Goal: Contribute content: Contribute content

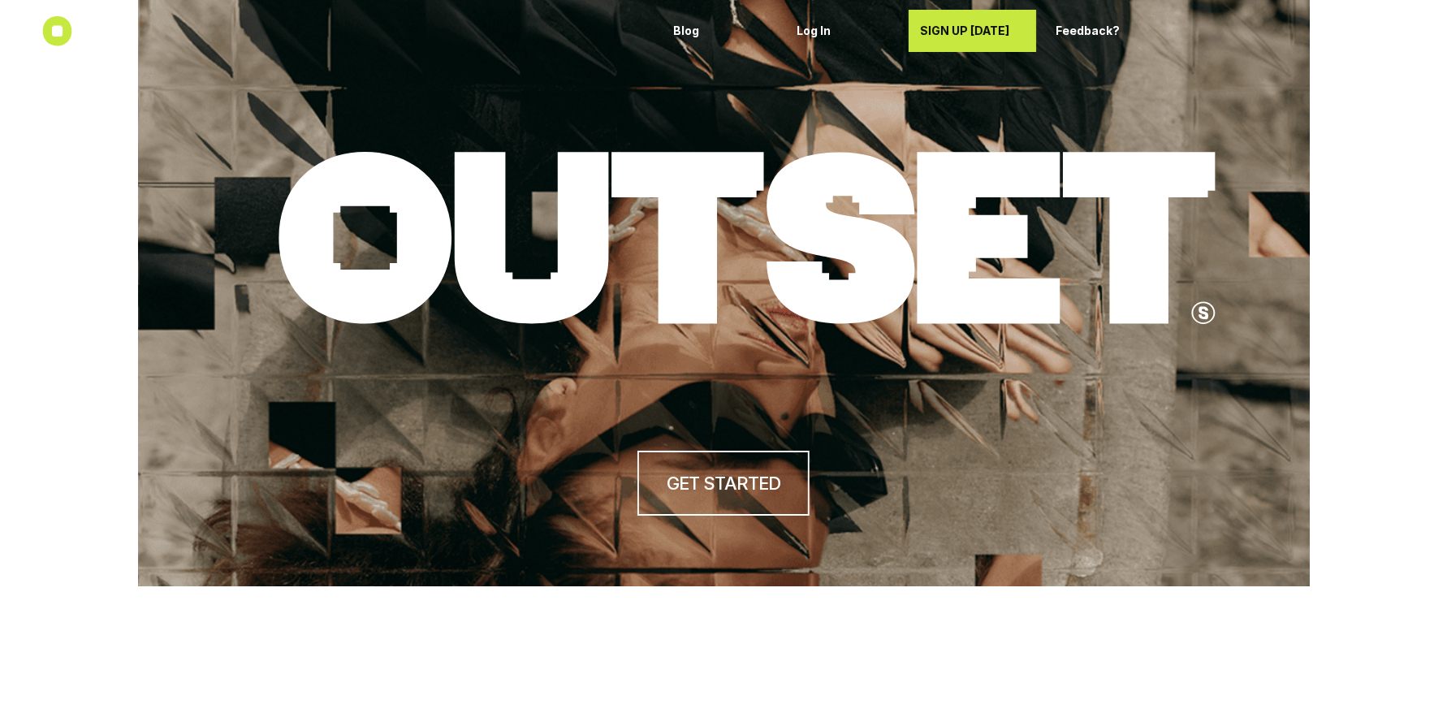
click at [972, 41] on div "SIGN UP TODAY" at bounding box center [972, 31] width 105 height 26
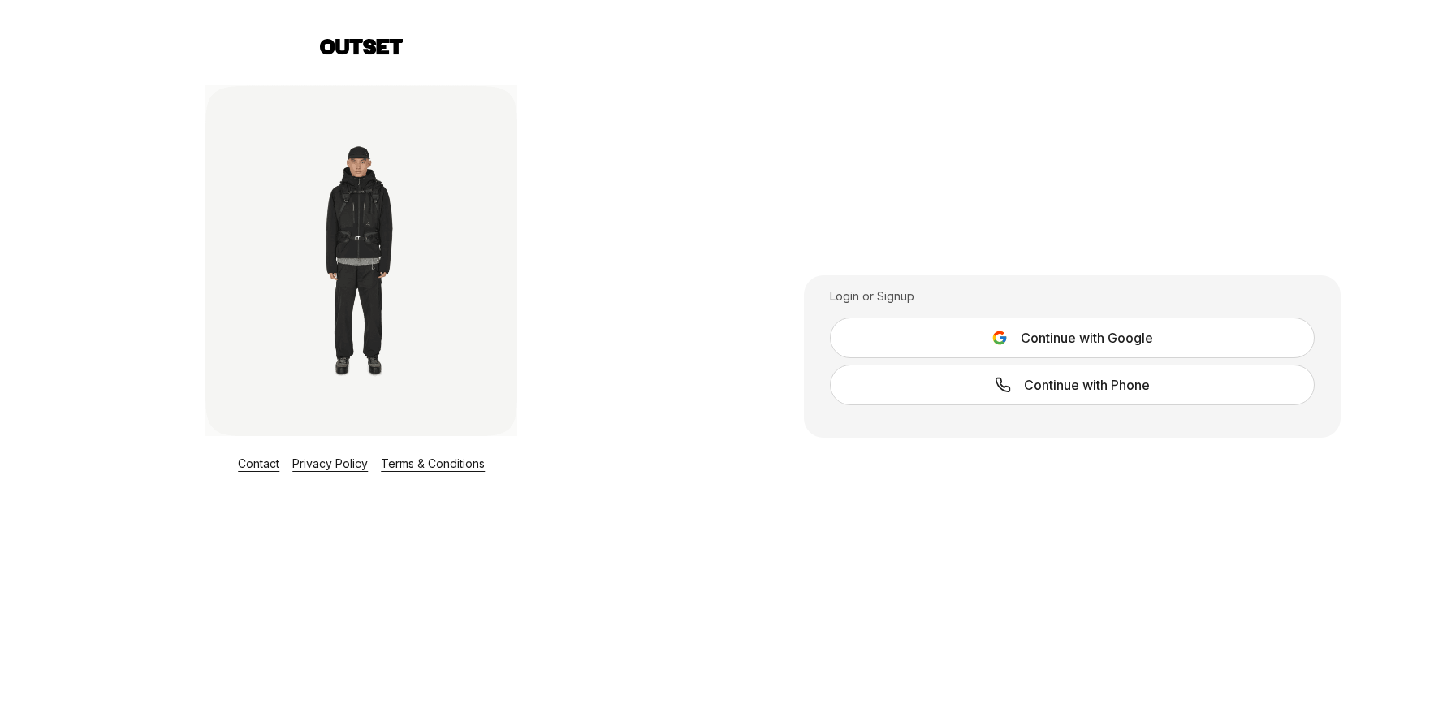
click at [1067, 341] on span "Continue with Google" at bounding box center [1087, 337] width 132 height 19
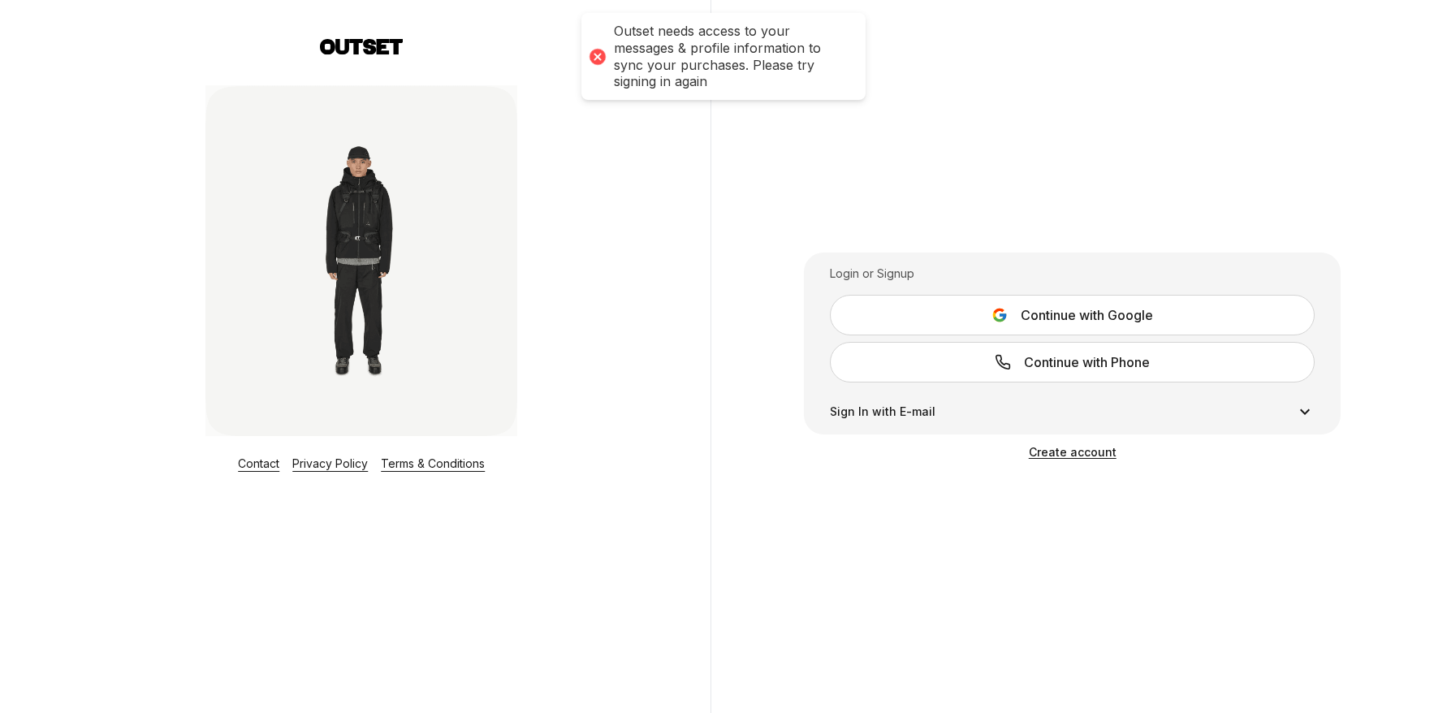
click at [598, 56] on div at bounding box center [597, 56] width 23 height 23
click at [1083, 452] on span "Create account" at bounding box center [1073, 452] width 88 height 14
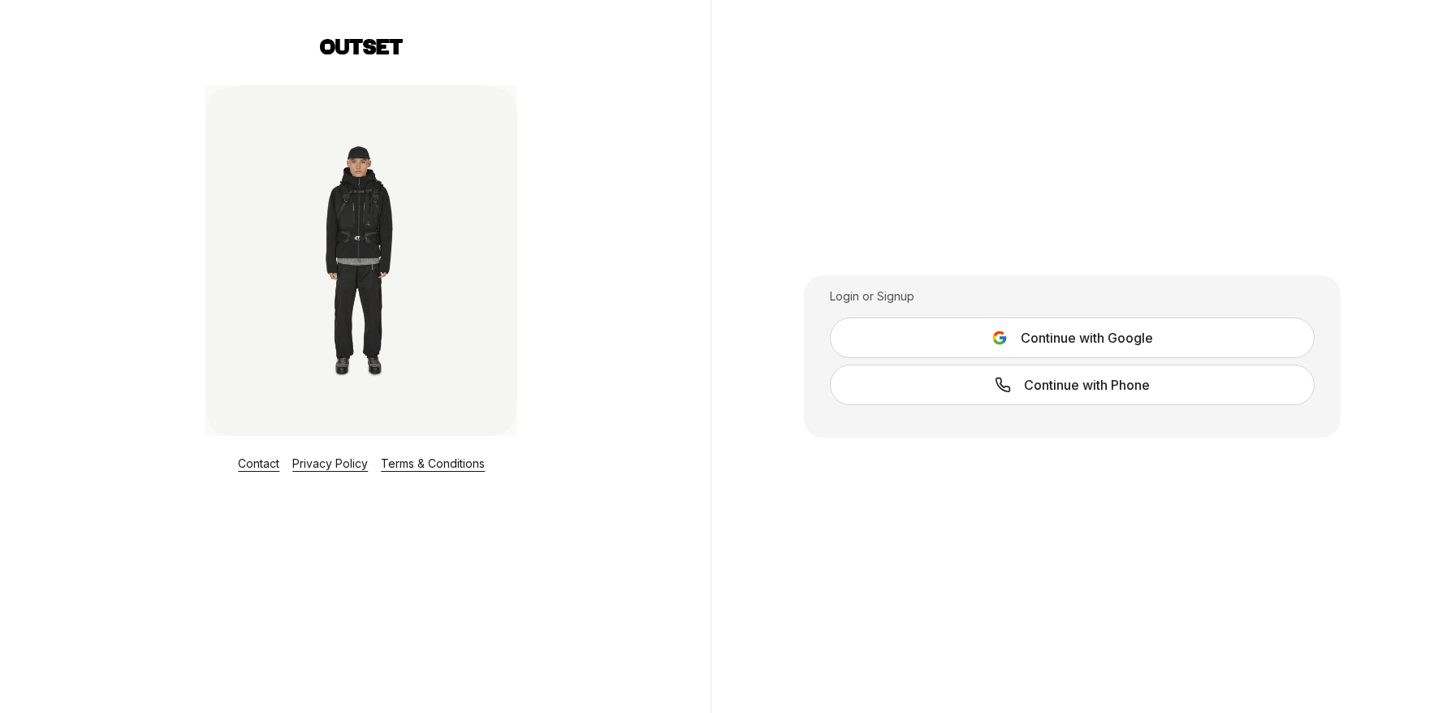
click at [1028, 387] on span "Continue with Phone" at bounding box center [1087, 384] width 126 height 19
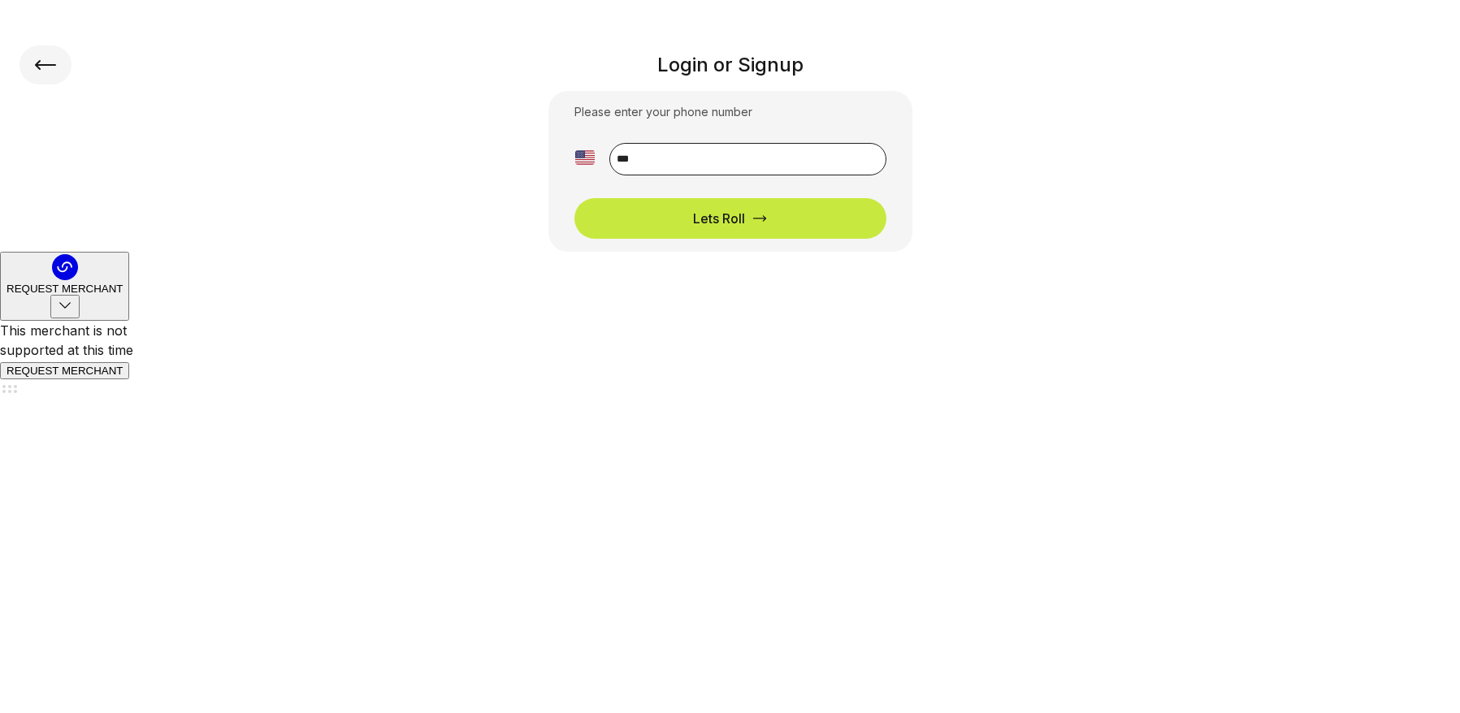
click at [740, 155] on input "**" at bounding box center [747, 159] width 277 height 32
type input "**********"
click at [742, 217] on div "Lets Roll" at bounding box center [719, 218] width 52 height 19
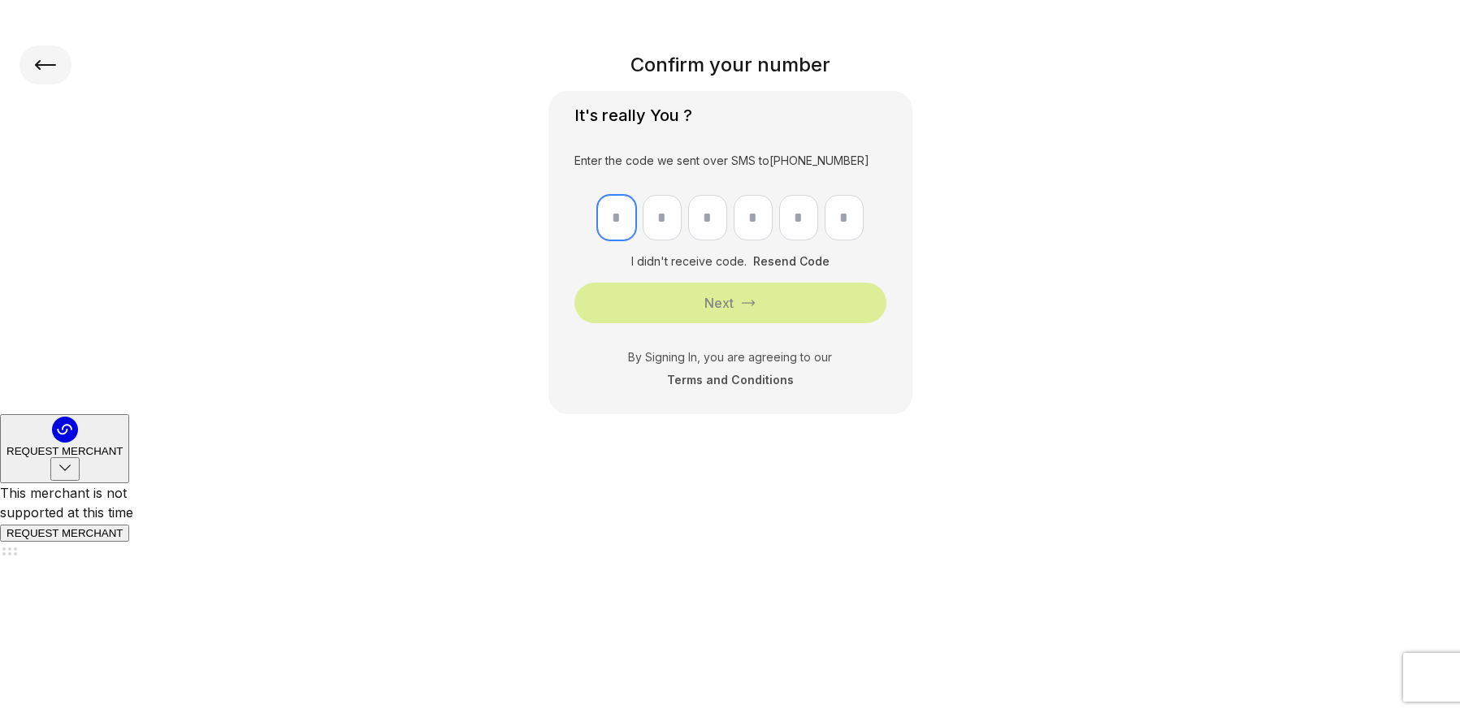
click at [616, 214] on input "text" at bounding box center [616, 217] width 39 height 45
type input "*"
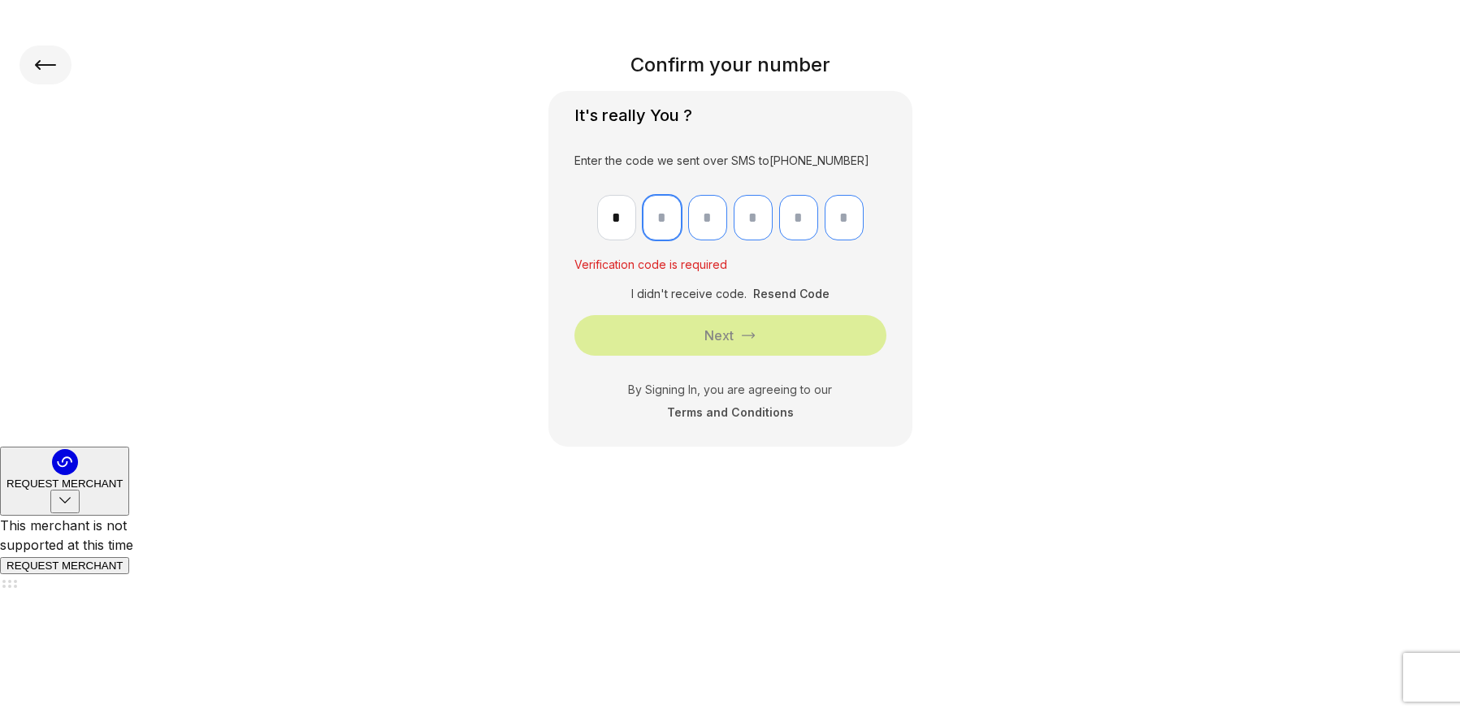
type input "*"
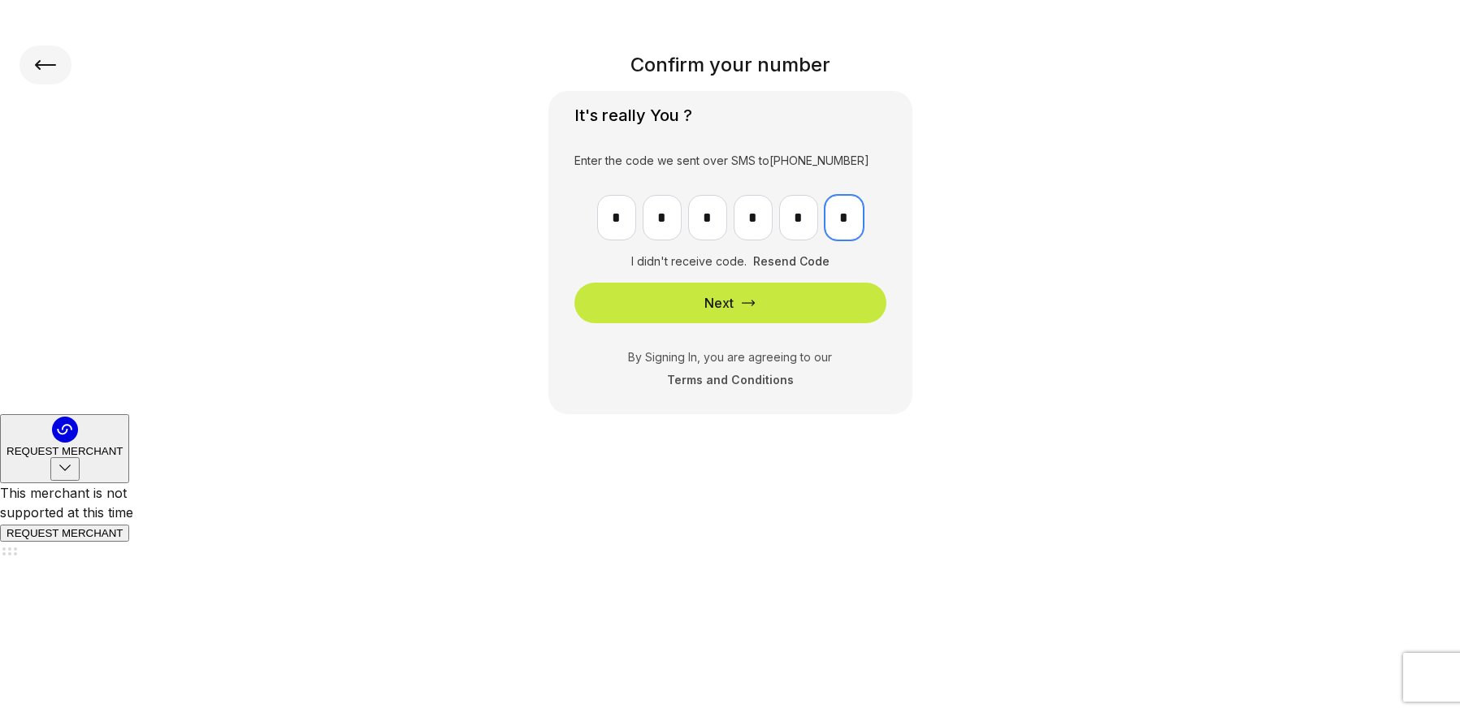
type input "*"
click at [716, 309] on div "Next" at bounding box center [718, 302] width 29 height 19
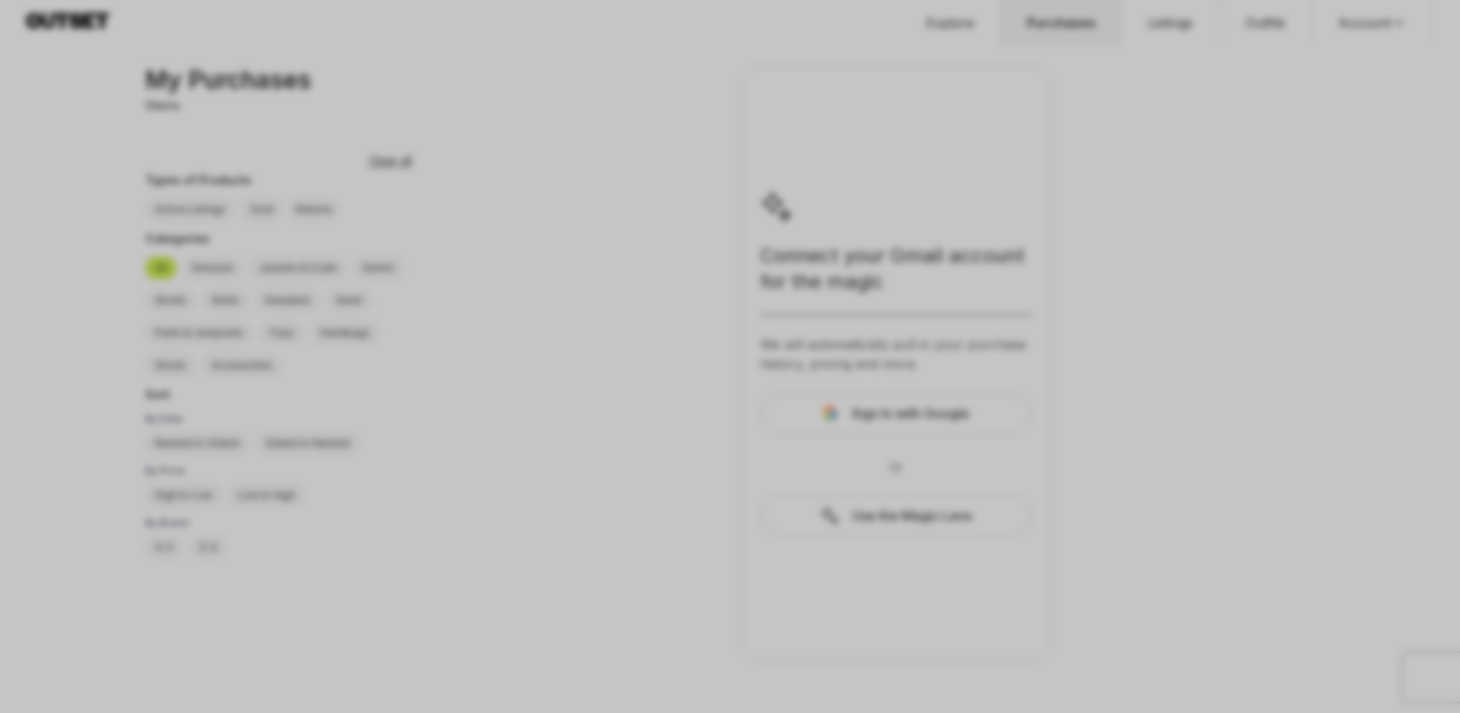
click at [607, 335] on div at bounding box center [730, 356] width 1460 height 713
click at [608, 336] on div at bounding box center [730, 356] width 1460 height 713
click at [522, 250] on div at bounding box center [730, 356] width 1460 height 713
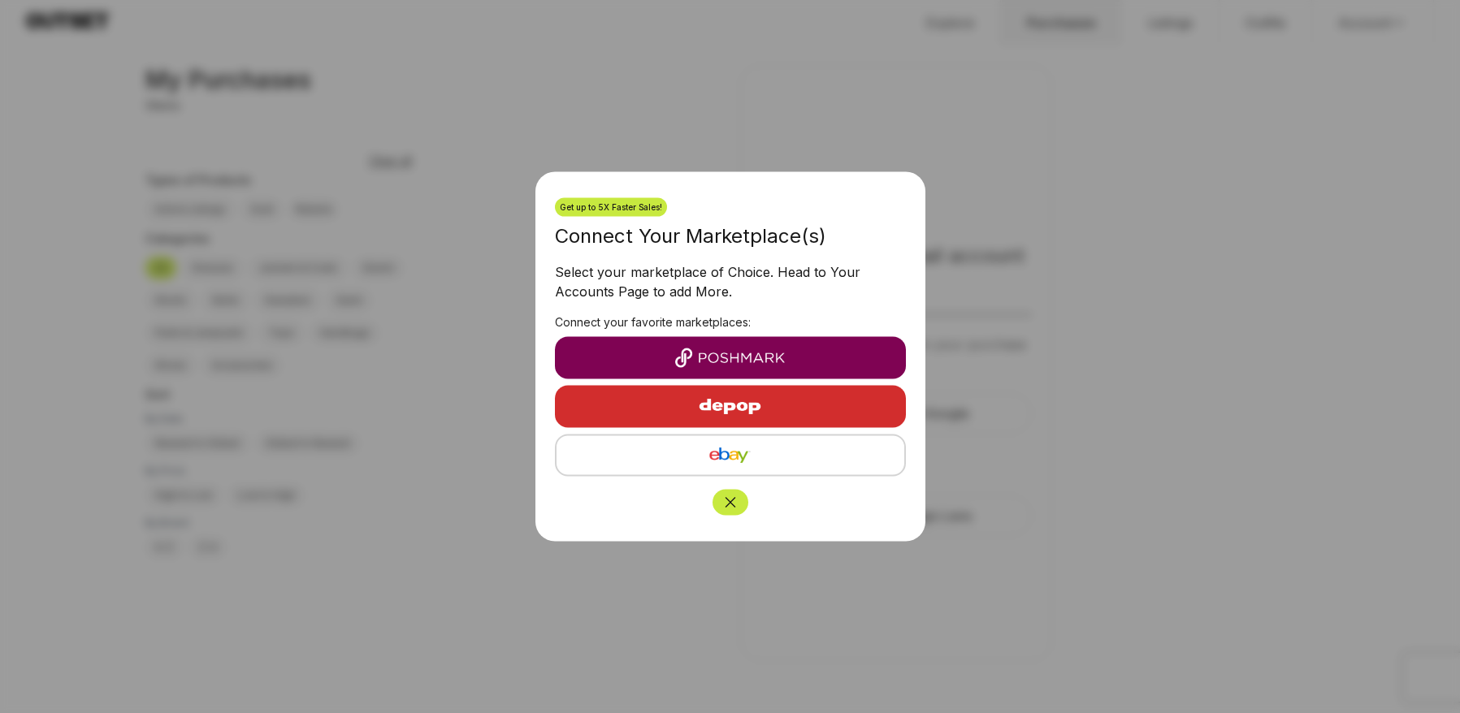
click at [729, 503] on icon "Close" at bounding box center [730, 503] width 16 height 16
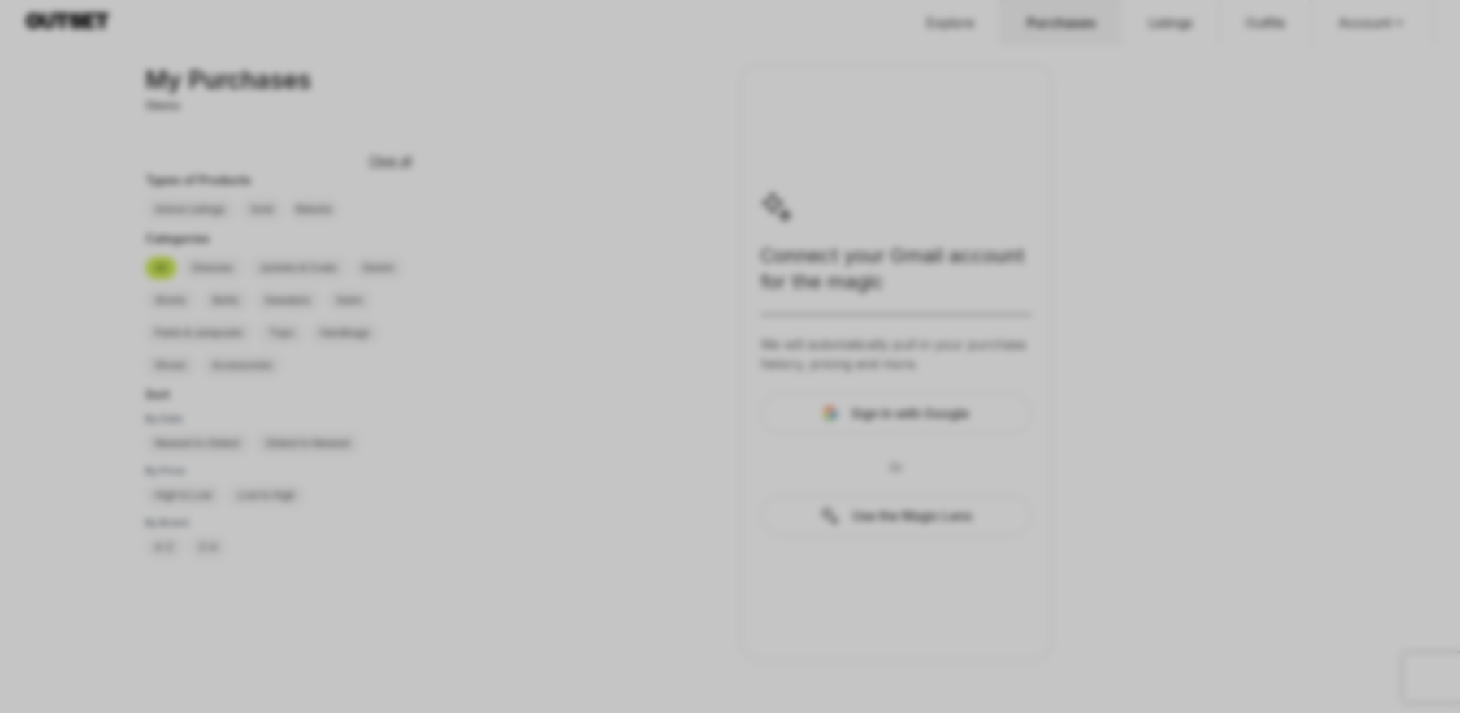
click at [666, 292] on div at bounding box center [730, 356] width 1460 height 713
click at [643, 214] on div at bounding box center [730, 356] width 1460 height 713
click at [739, 395] on div at bounding box center [730, 356] width 1460 height 713
click at [672, 322] on div at bounding box center [730, 356] width 1460 height 713
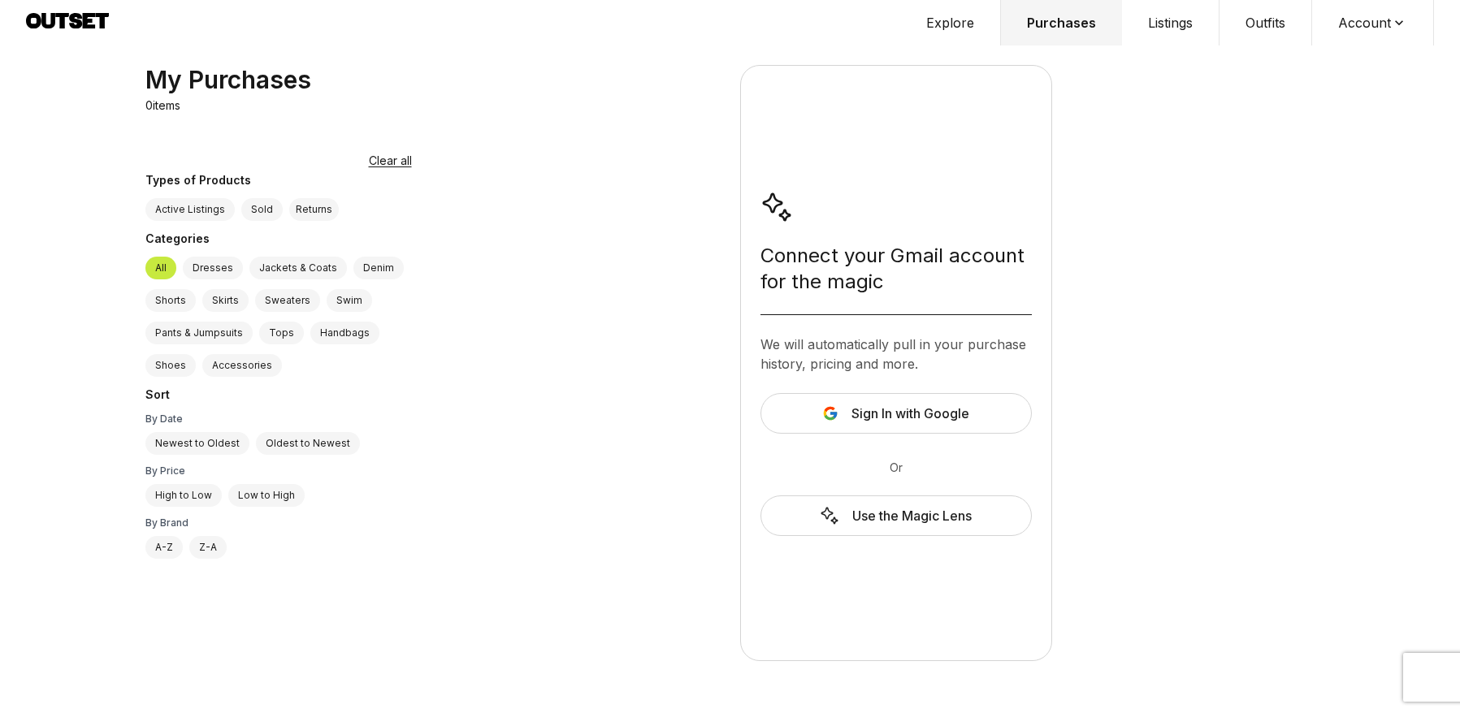
click at [949, 19] on button "Explore" at bounding box center [950, 22] width 101 height 45
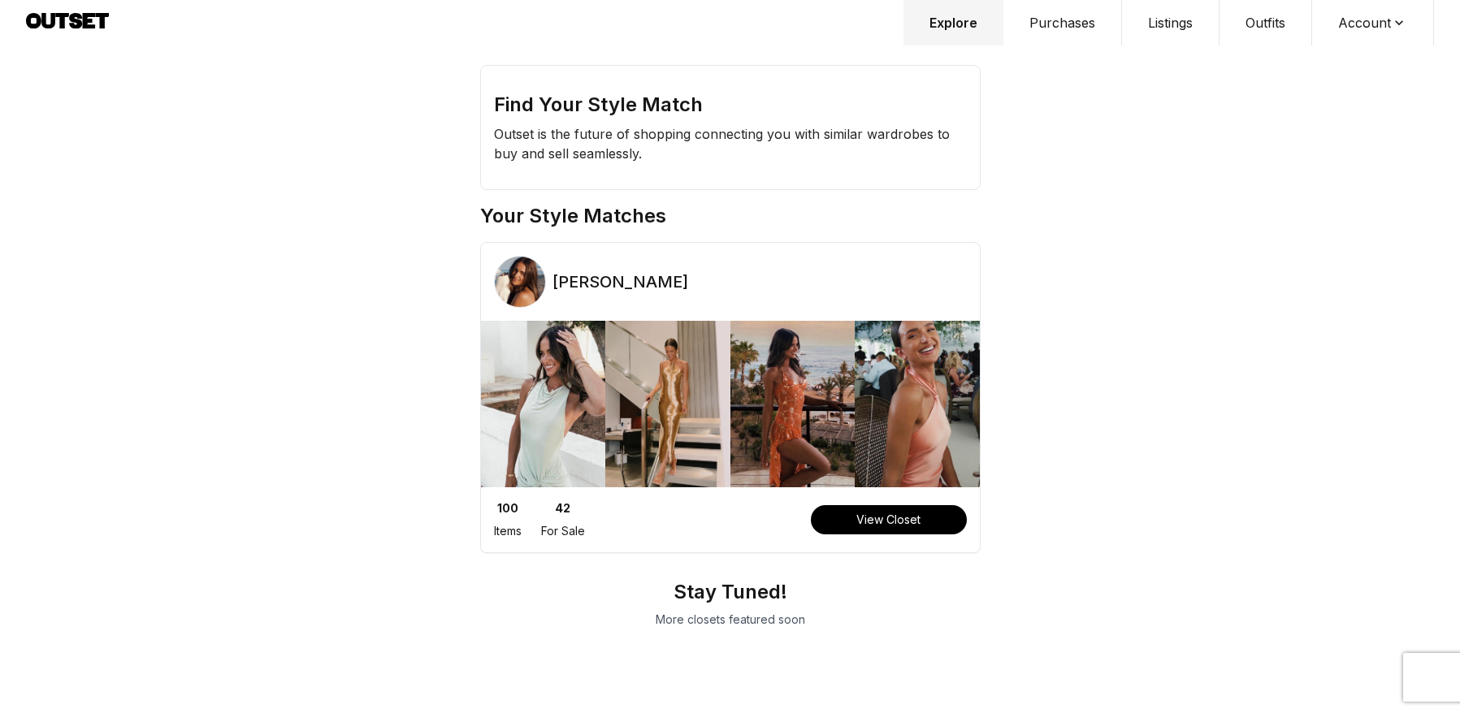
click at [1053, 27] on button "Purchases" at bounding box center [1062, 22] width 119 height 45
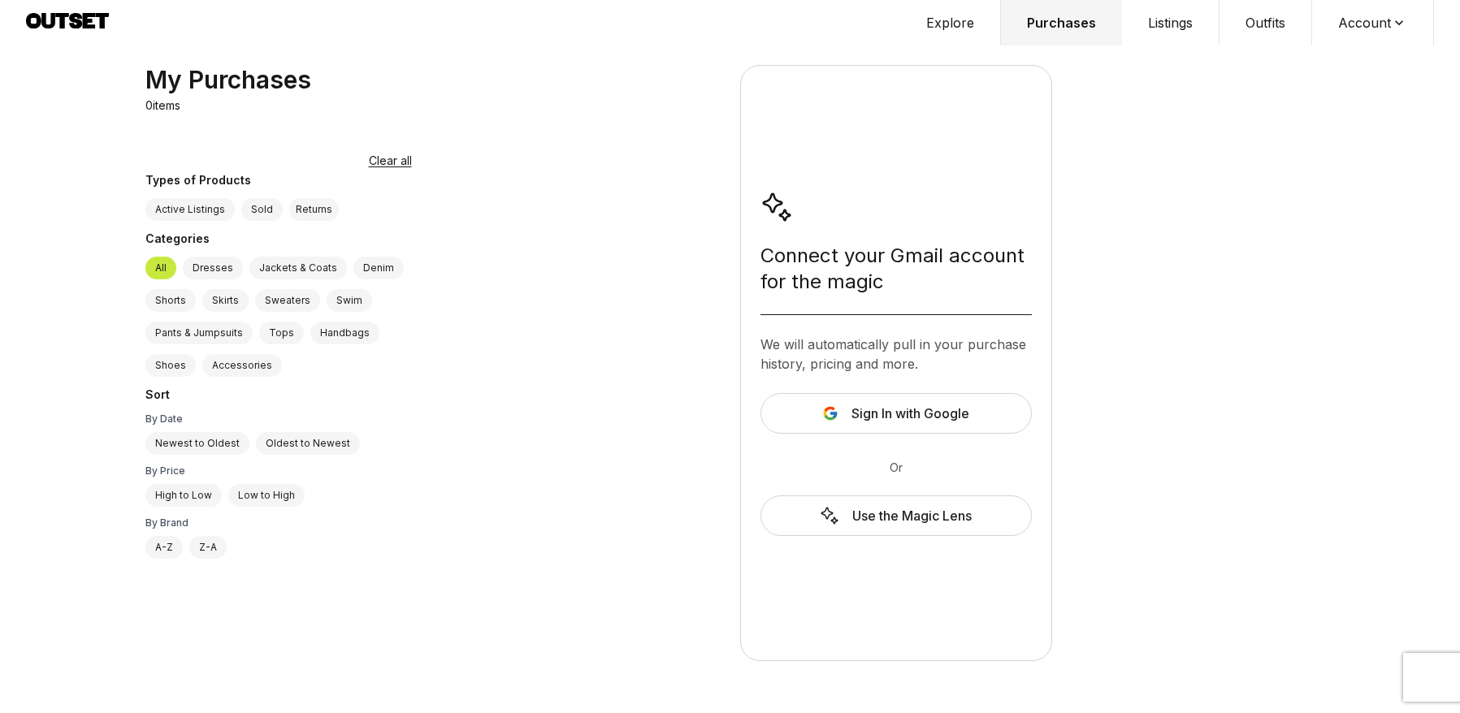
click at [1179, 19] on button "Listings" at bounding box center [1170, 22] width 97 height 45
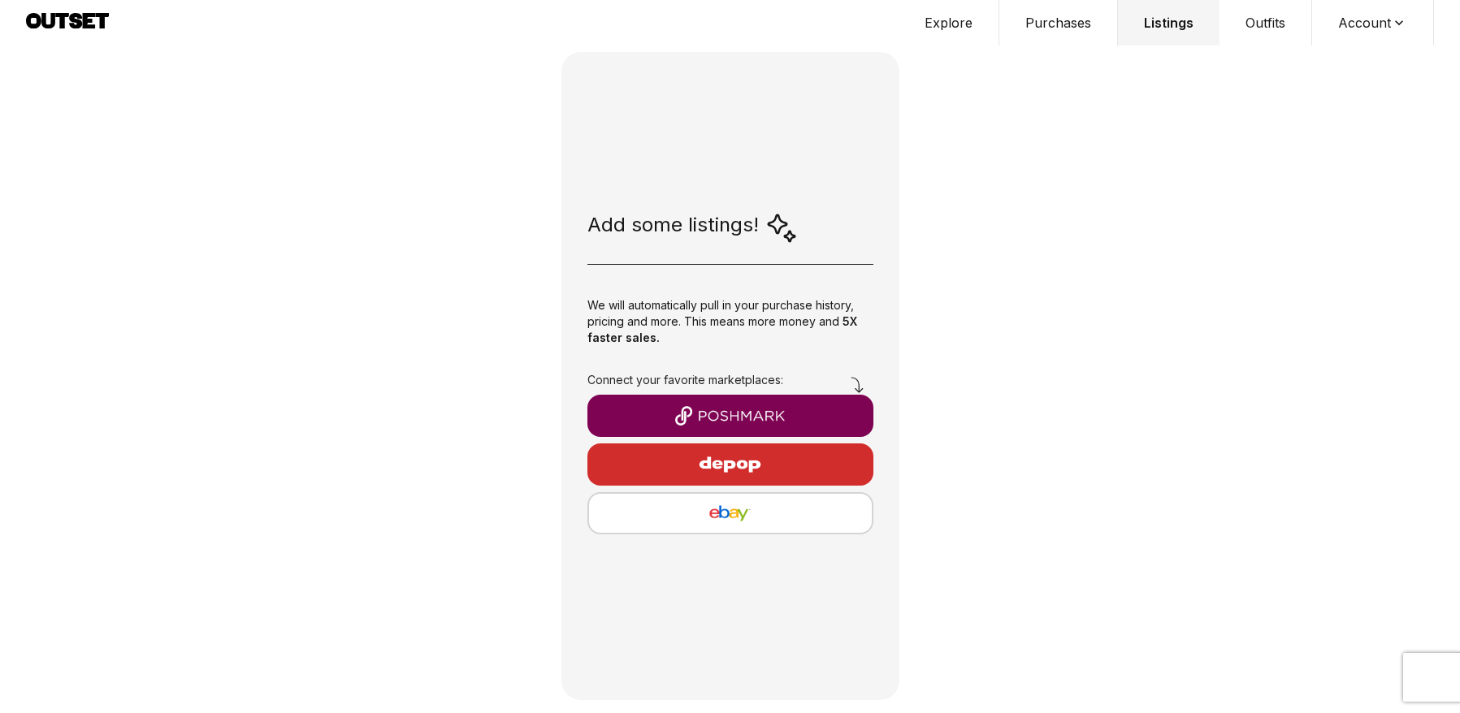
click at [1266, 26] on button "Outfits" at bounding box center [1265, 22] width 93 height 45
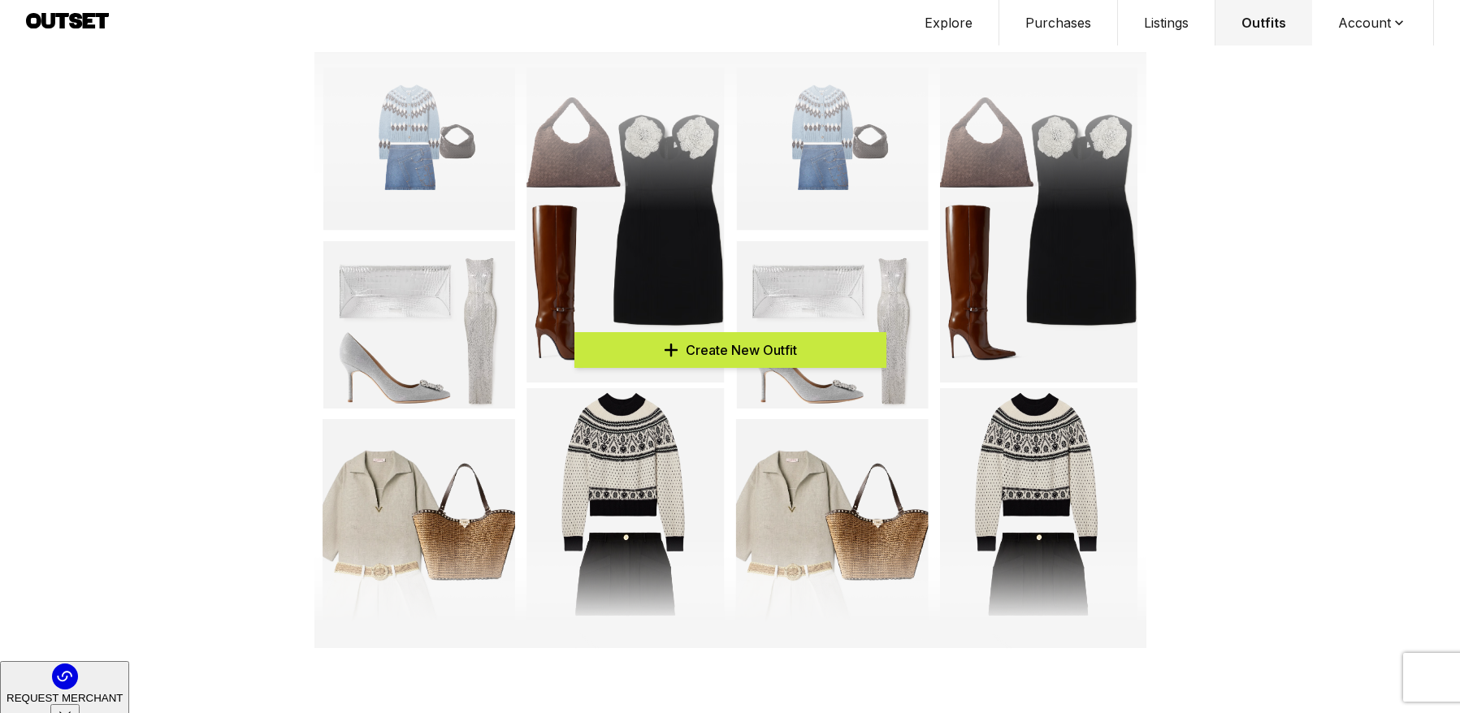
click at [957, 17] on button "Explore" at bounding box center [948, 22] width 101 height 45
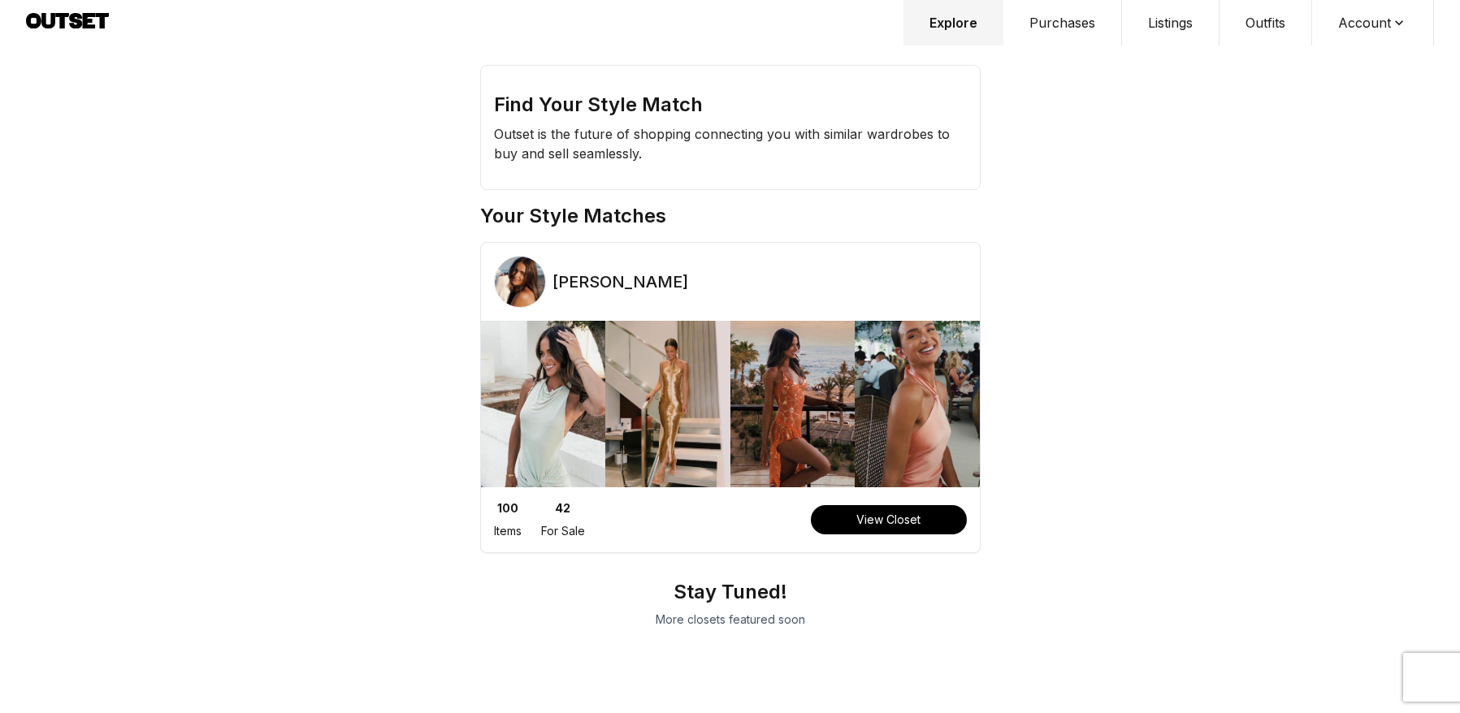
click at [1360, 20] on button "Account" at bounding box center [1373, 22] width 122 height 45
click at [1263, 20] on button "Outfits" at bounding box center [1265, 22] width 93 height 45
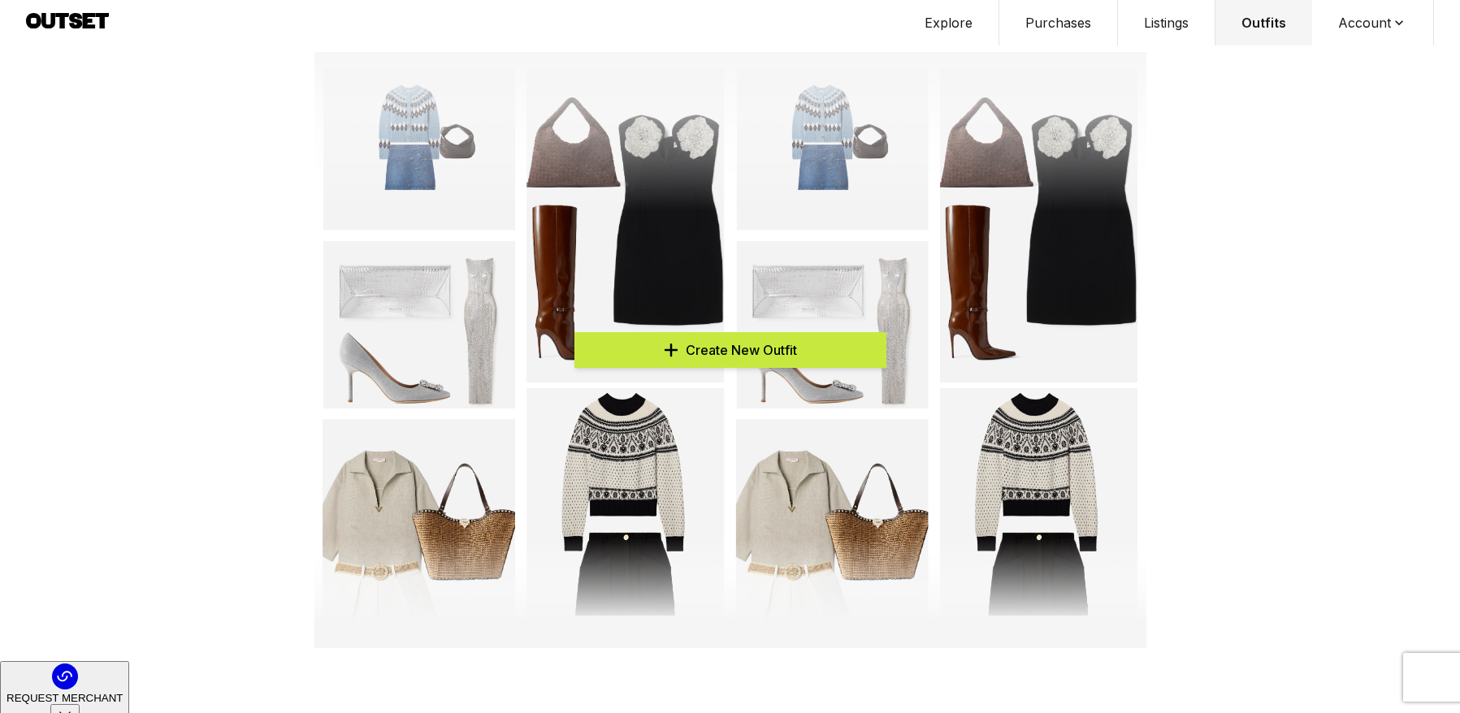
click at [1173, 19] on button "Listings" at bounding box center [1166, 22] width 97 height 45
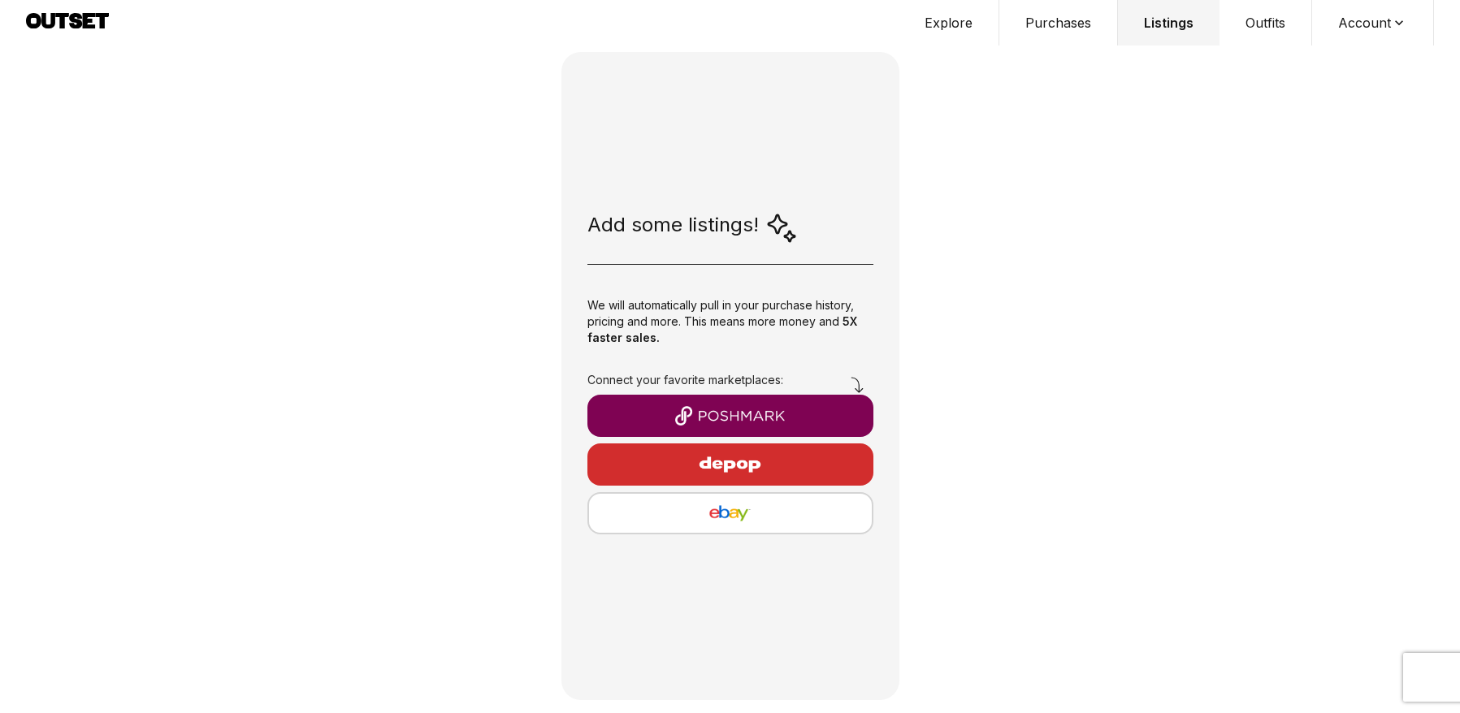
click at [1016, 24] on button "Purchases" at bounding box center [1058, 22] width 119 height 45
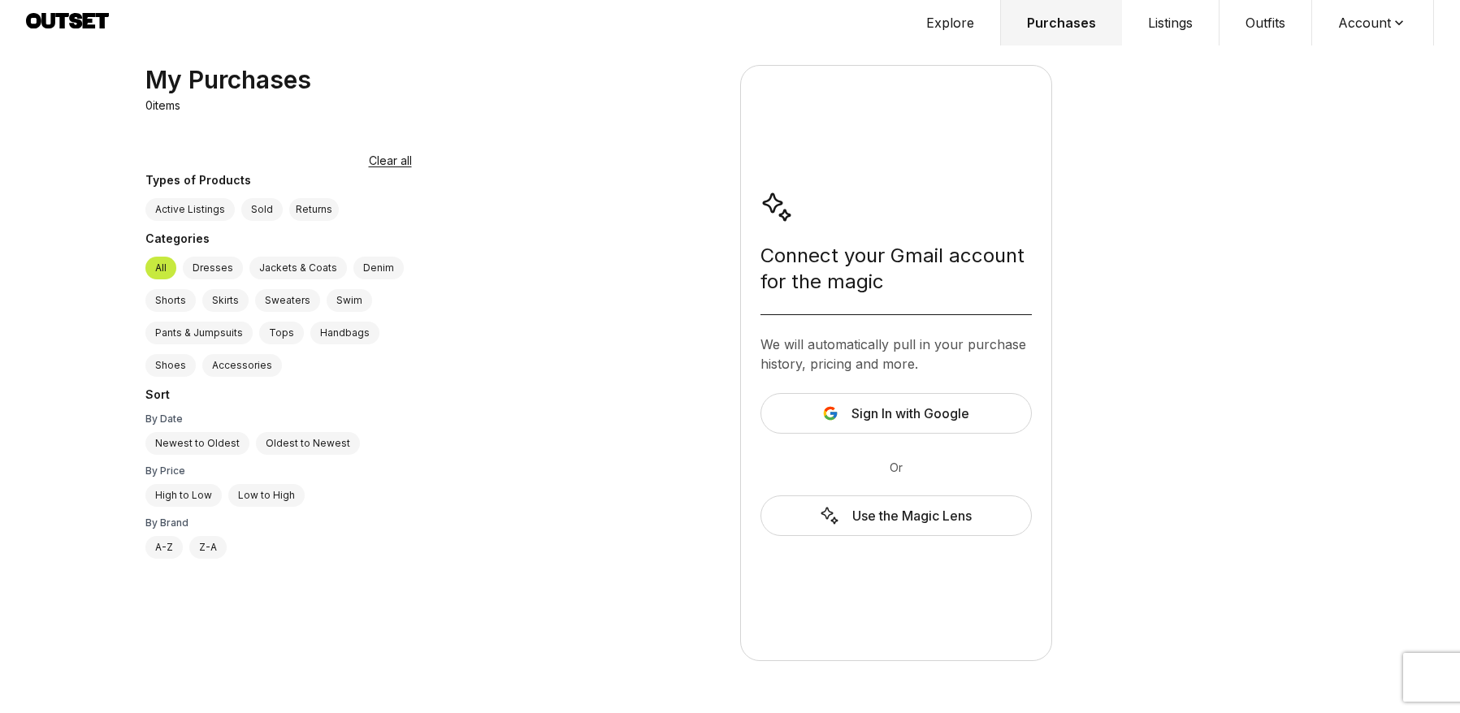
click at [959, 20] on button "Explore" at bounding box center [950, 22] width 101 height 45
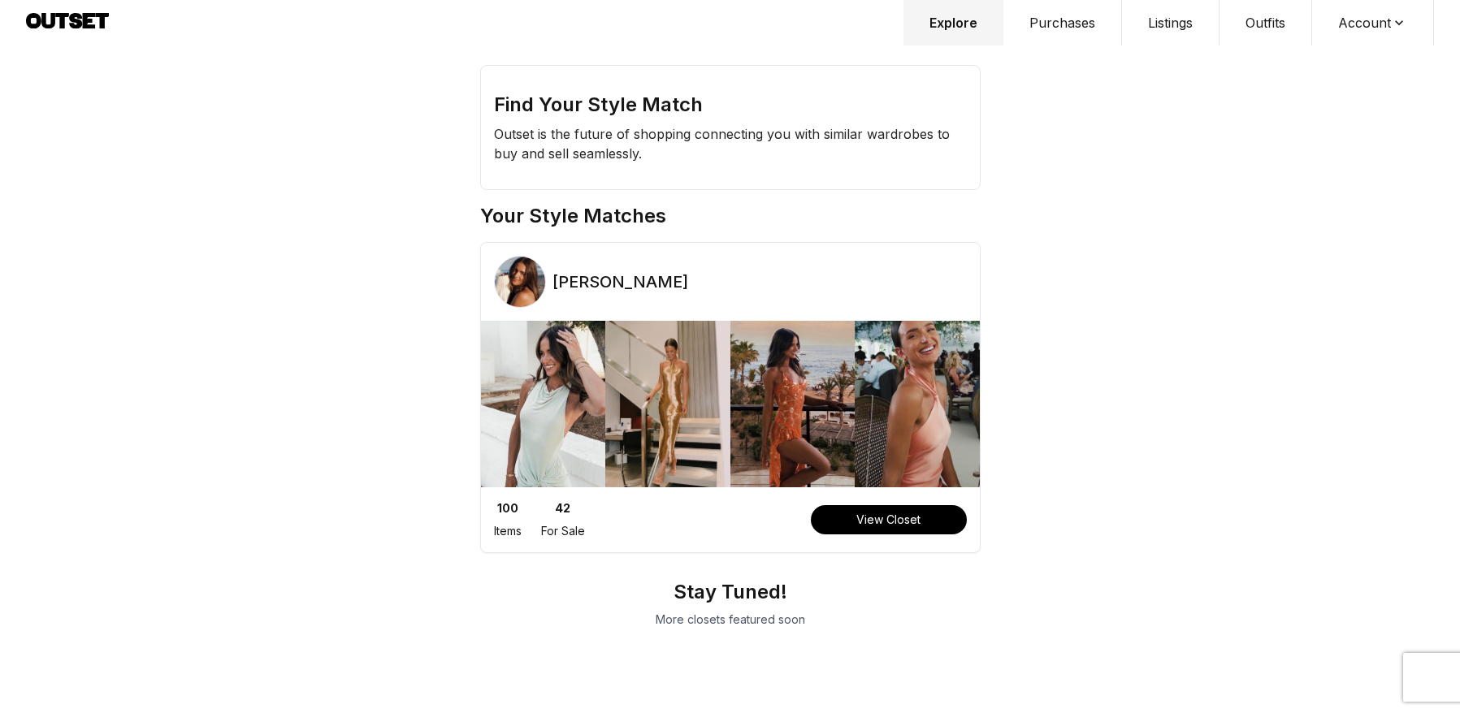
click at [1267, 21] on button "Outfits" at bounding box center [1265, 22] width 93 height 45
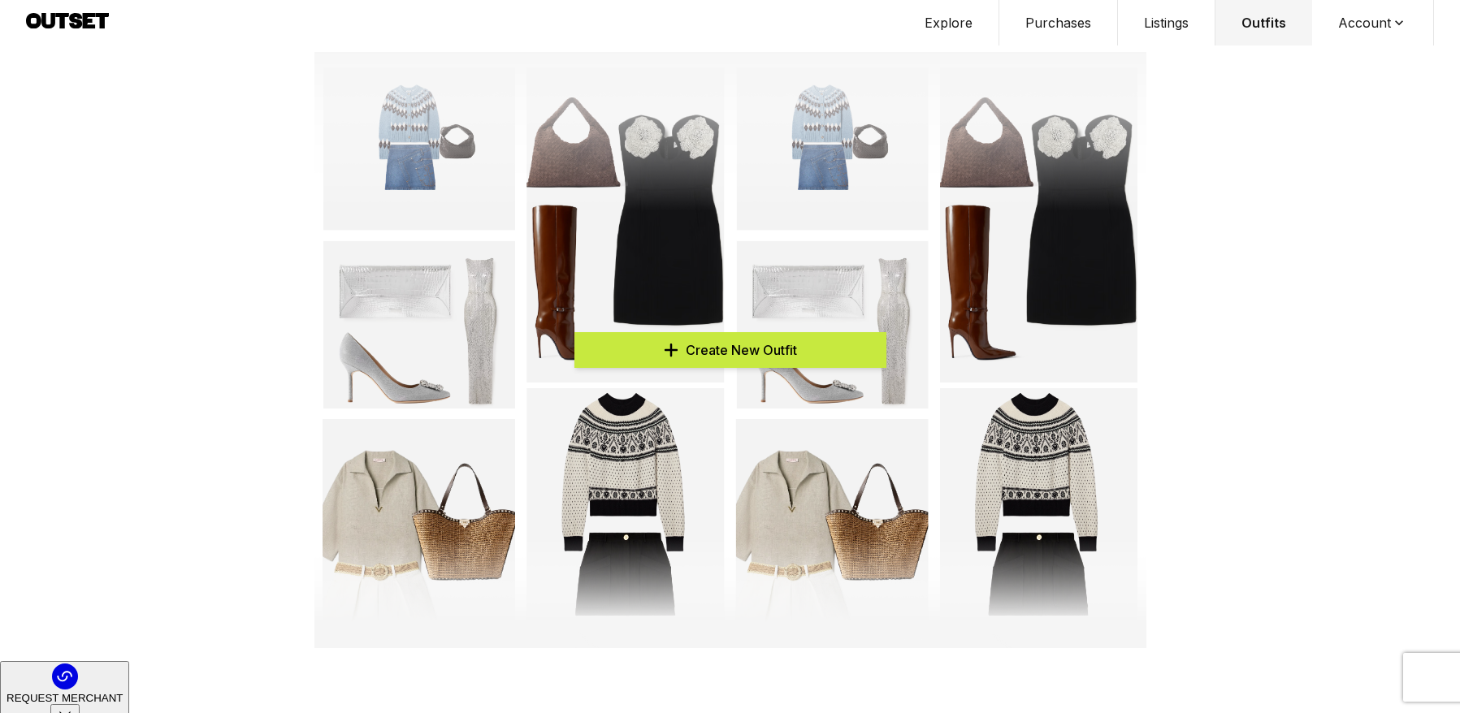
click at [701, 351] on span "Create New Outfit" at bounding box center [741, 349] width 111 height 19
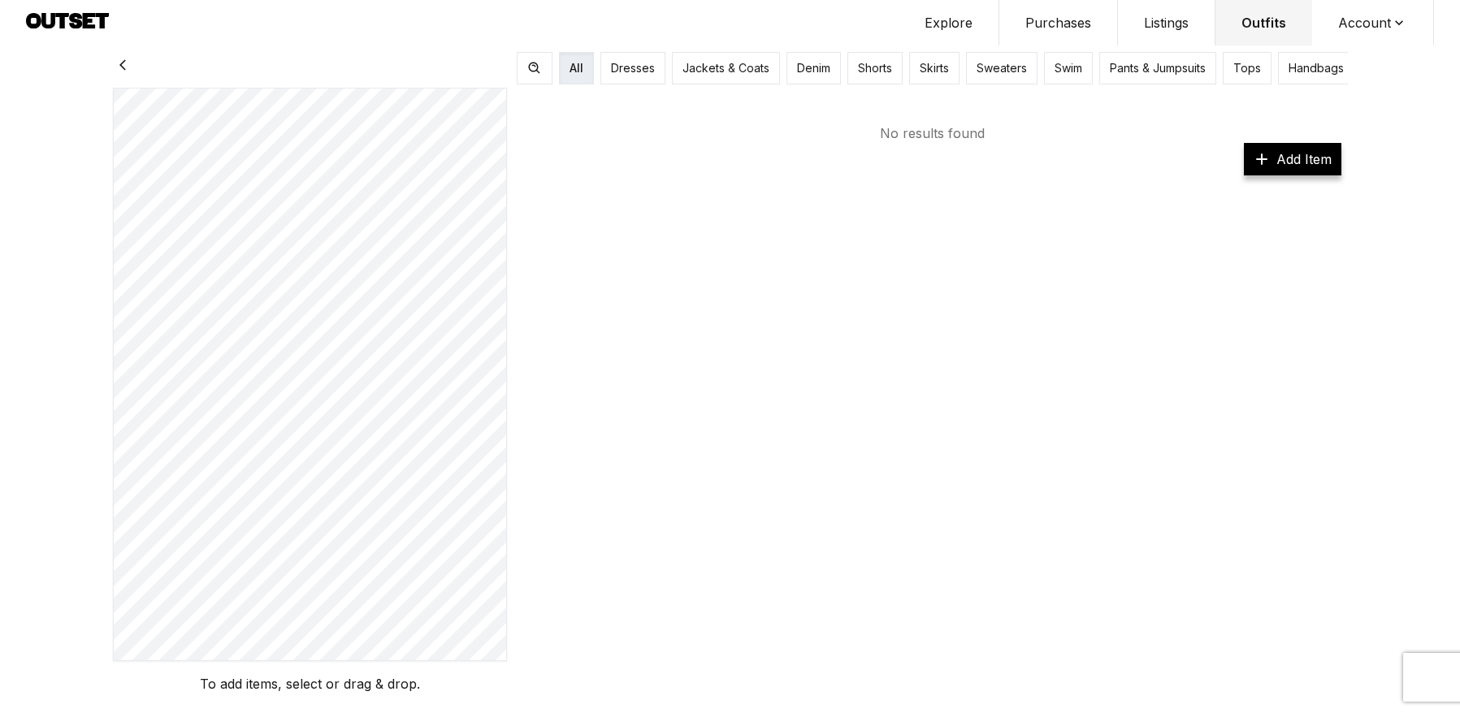
click at [954, 20] on button "Explore" at bounding box center [948, 22] width 101 height 45
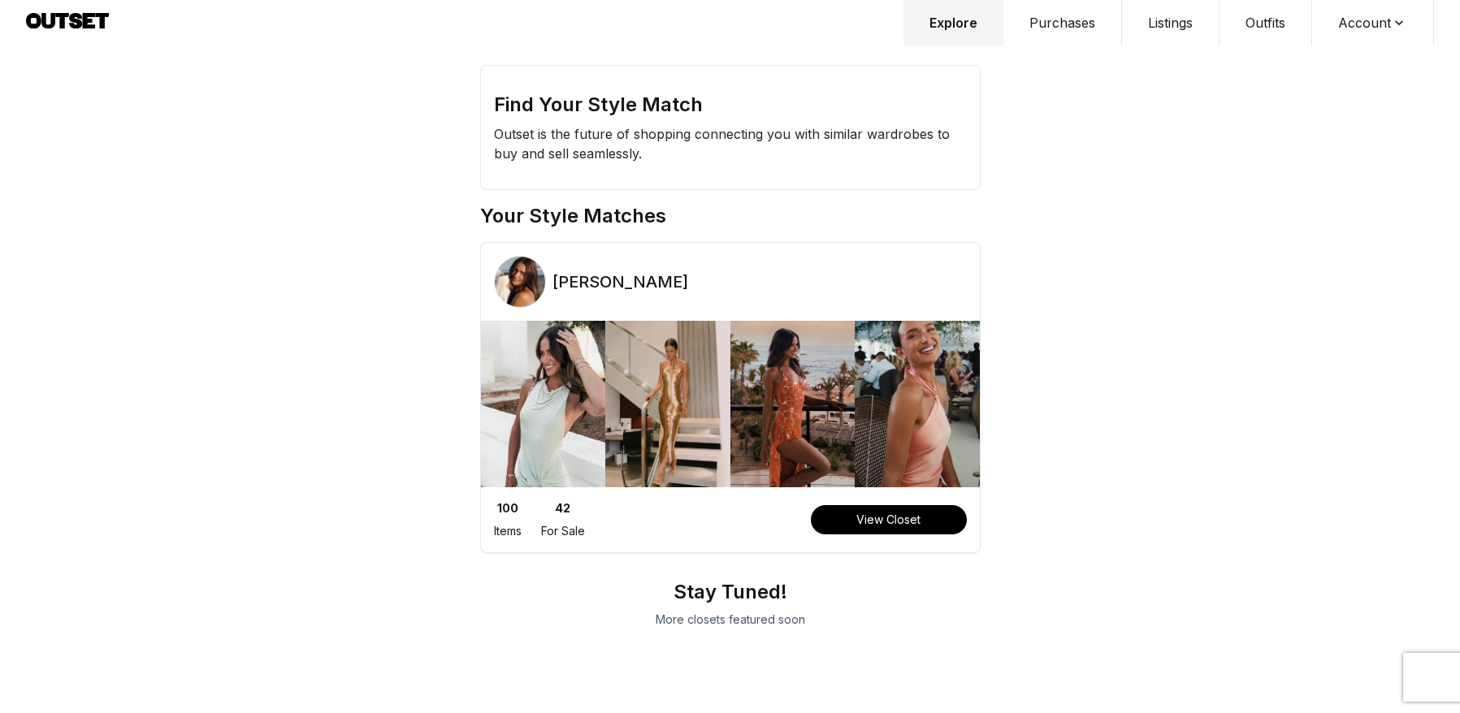
click at [1262, 20] on button "Outfits" at bounding box center [1265, 22] width 93 height 45
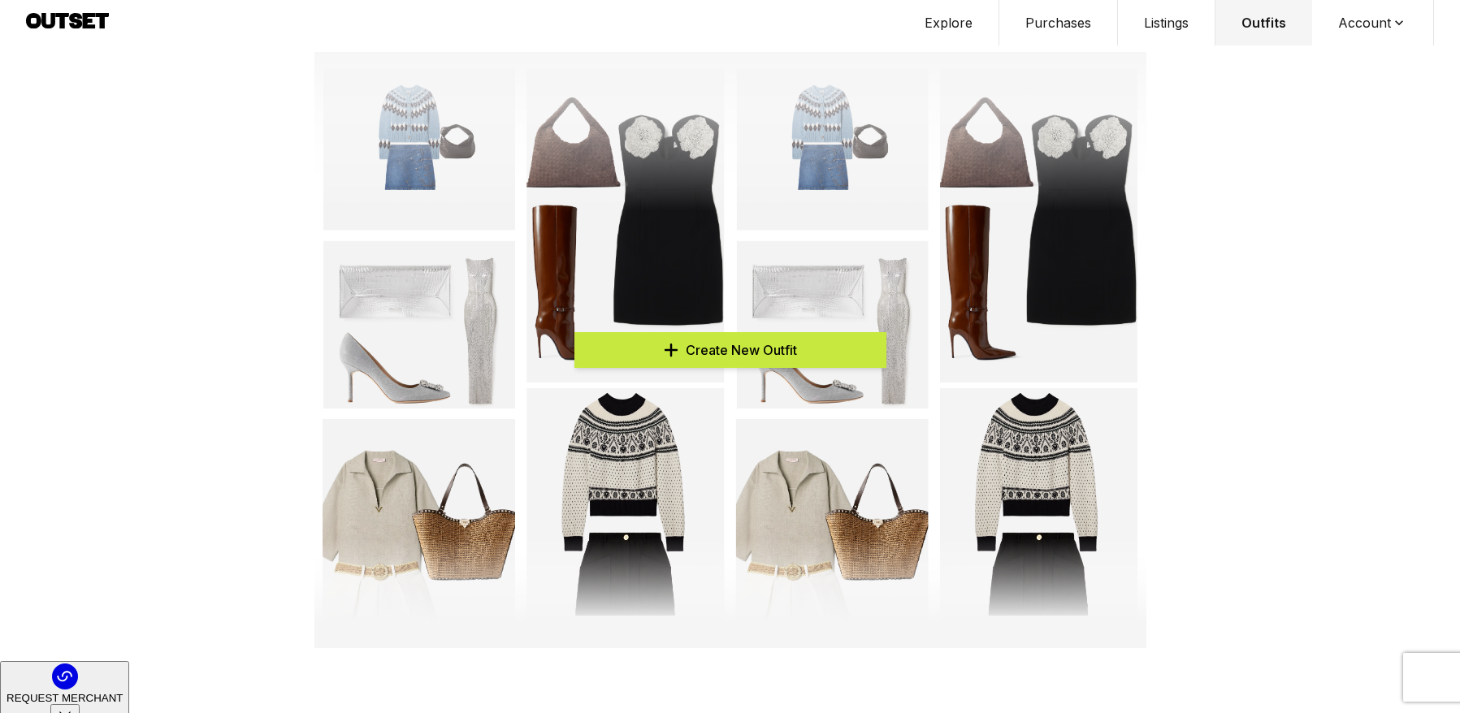
click at [745, 351] on span "Create New Outfit" at bounding box center [741, 349] width 111 height 19
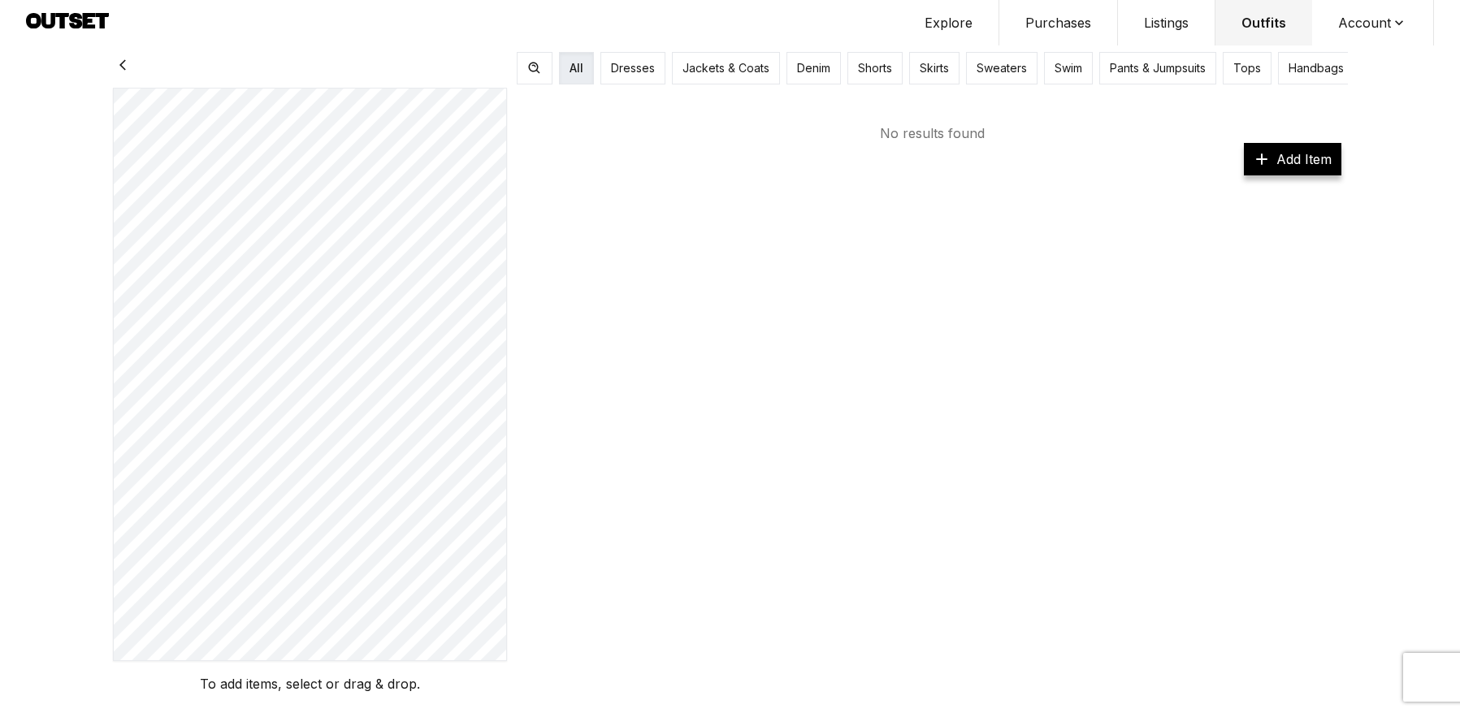
click at [1304, 155] on link "Add Item" at bounding box center [1291, 159] width 97 height 32
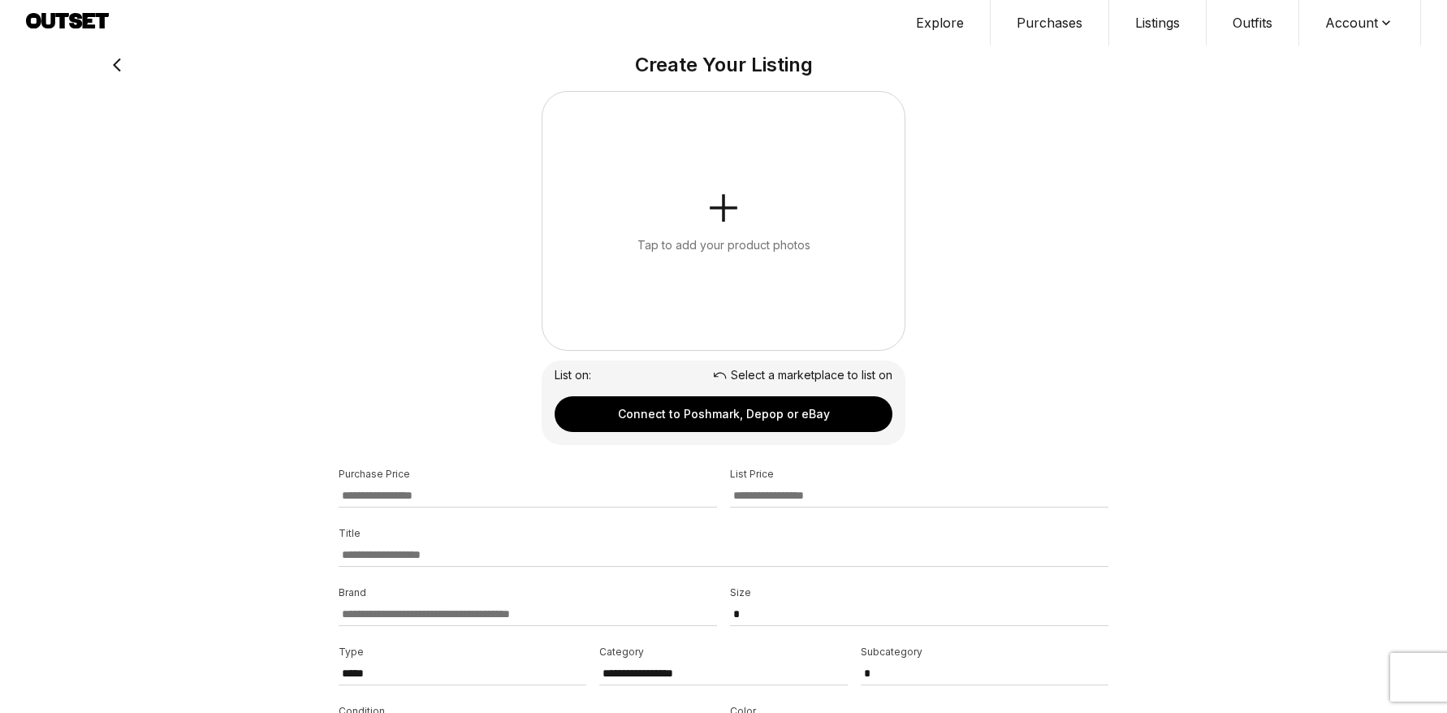
click at [930, 19] on button "Explore" at bounding box center [940, 22] width 101 height 45
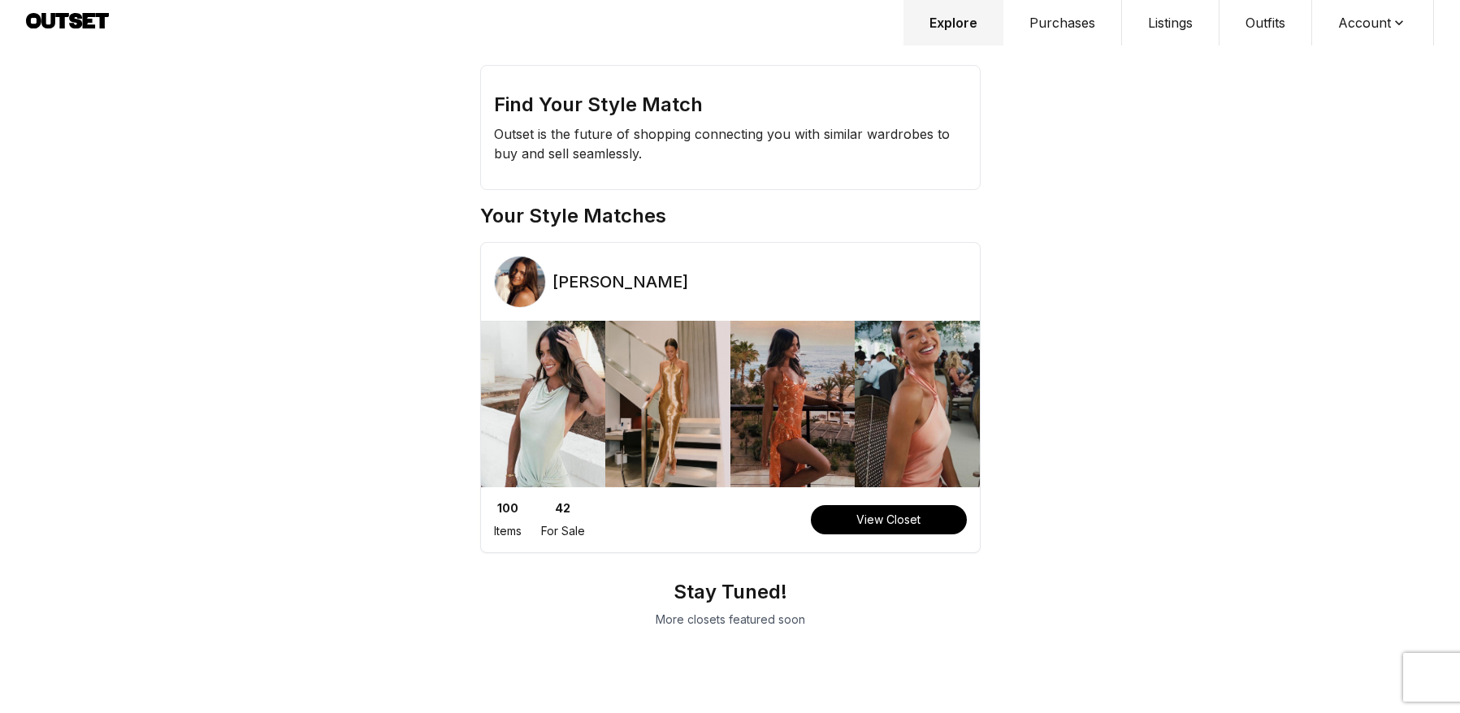
click at [1059, 28] on button "Purchases" at bounding box center [1062, 22] width 119 height 45
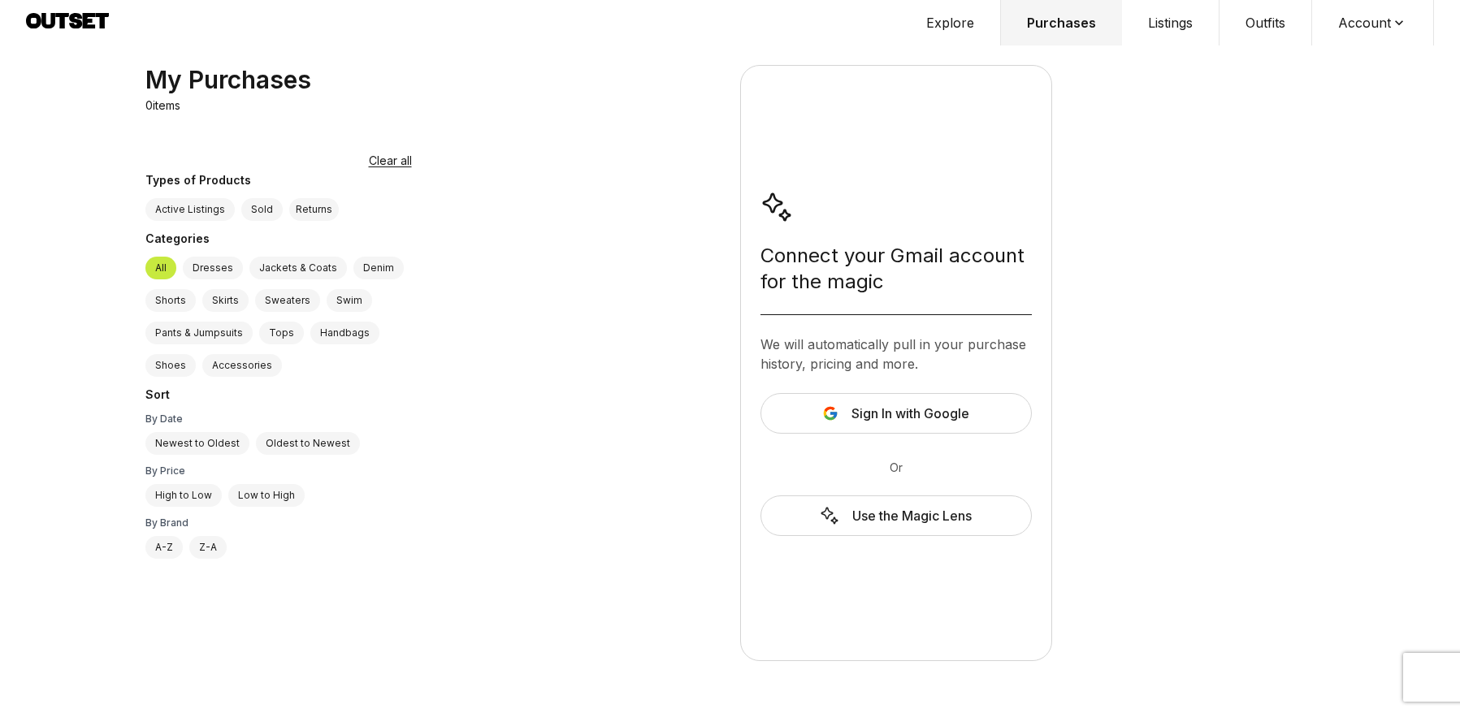
click at [945, 20] on button "Explore" at bounding box center [950, 22] width 101 height 45
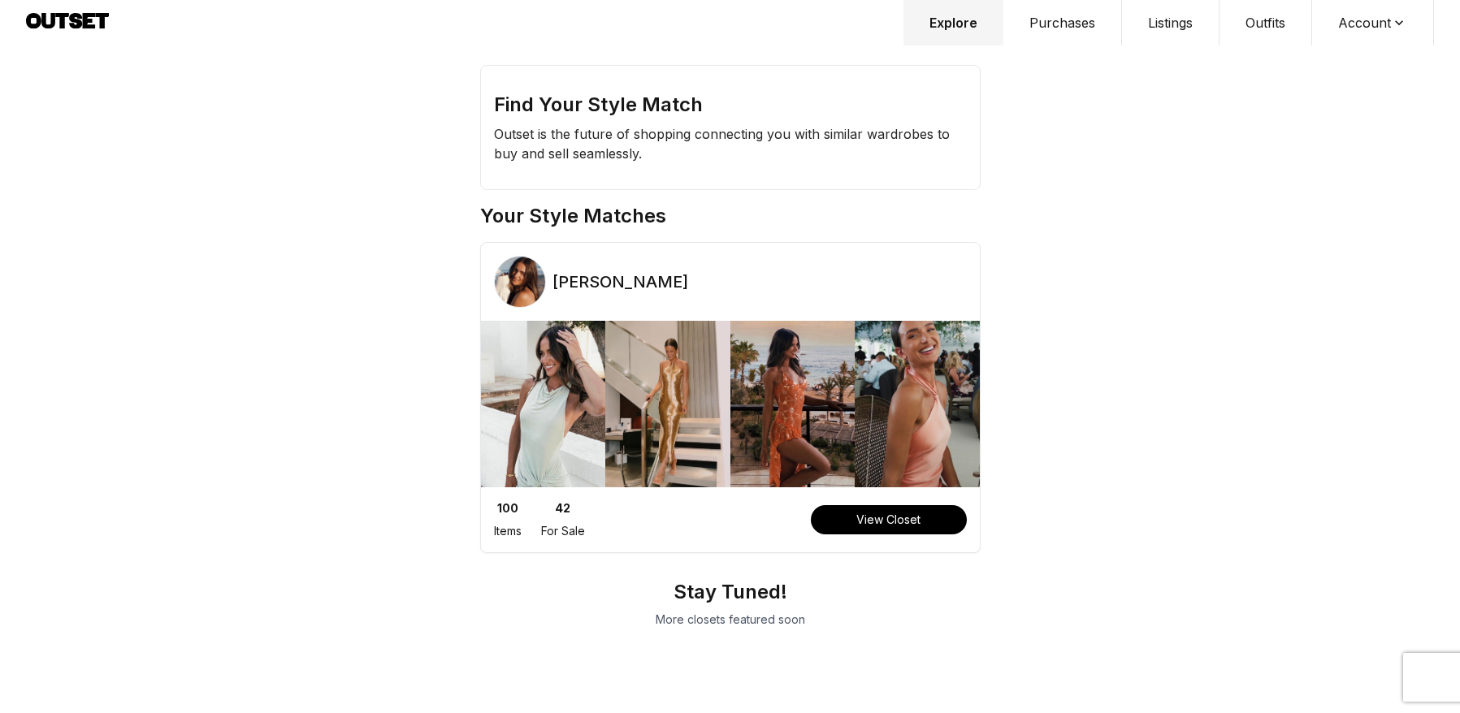
click at [353, 293] on div "Find Your Style Match Outset is the future of shopping connecting you with simi…" at bounding box center [730, 356] width 1460 height 713
